Goal: Find specific page/section: Find specific page/section

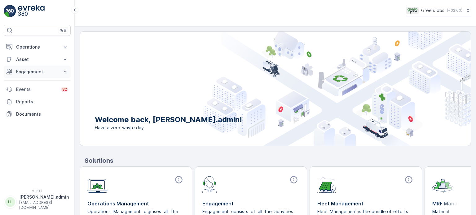
click at [27, 71] on p "Engagement" at bounding box center [37, 72] width 42 height 6
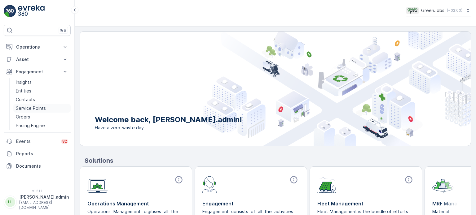
click at [26, 107] on p "Service Points" at bounding box center [31, 108] width 30 height 6
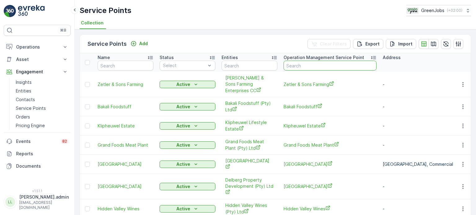
click at [295, 65] on input "text" at bounding box center [329, 66] width 93 height 10
type input "de oude"
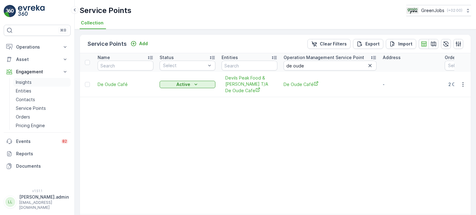
drag, startPoint x: 18, startPoint y: 82, endPoint x: 31, endPoint y: 82, distance: 13.3
click at [18, 82] on p "Insights" at bounding box center [24, 82] width 16 height 6
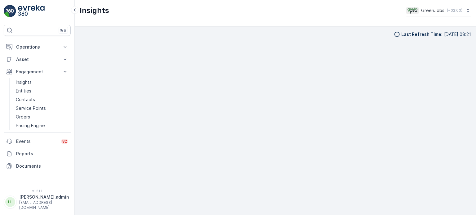
scroll to position [5, 0]
